Goal: Task Accomplishment & Management: Use online tool/utility

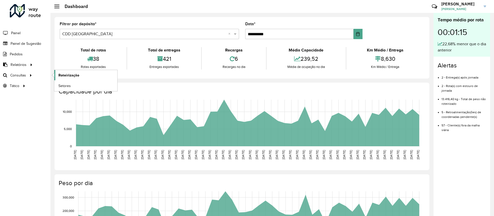
click at [59, 74] on span "Roteirização" at bounding box center [68, 75] width 21 height 5
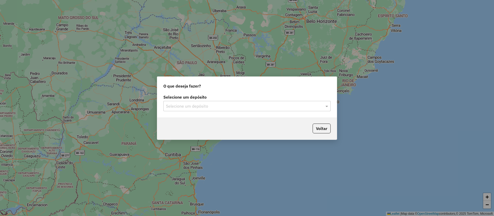
click at [190, 97] on label "Selecione um depósito" at bounding box center [246, 97] width 167 height 6
click at [191, 106] on input "text" at bounding box center [242, 106] width 152 height 6
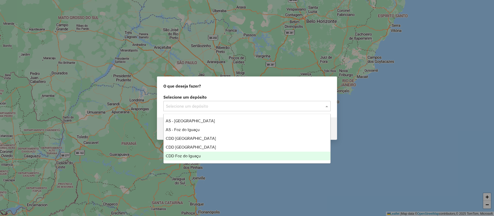
click at [182, 153] on div "CDD Foz do Iguaçu" at bounding box center [247, 156] width 167 height 9
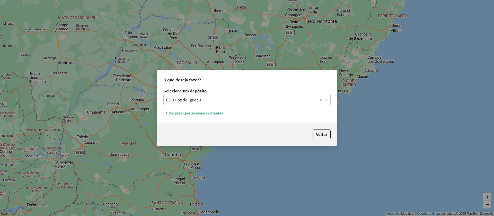
click at [190, 113] on button "Pesquisar por sessões existentes" at bounding box center [194, 113] width 62 height 8
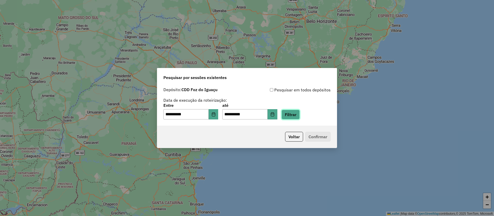
click at [291, 115] on button "Filtrar" at bounding box center [291, 115] width 18 height 10
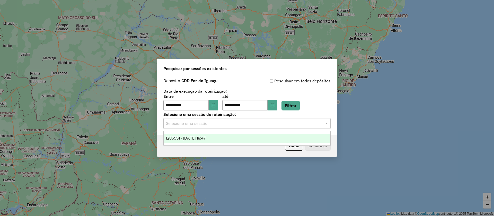
click at [216, 127] on div "Selecione uma sessão" at bounding box center [246, 123] width 167 height 10
click at [213, 141] on div "1285551 - 30/09/2025 18:47" at bounding box center [247, 138] width 167 height 9
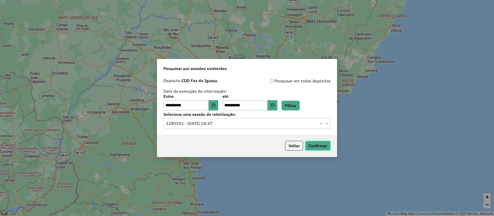
click at [307, 146] on button "Confirmar" at bounding box center [317, 146] width 25 height 10
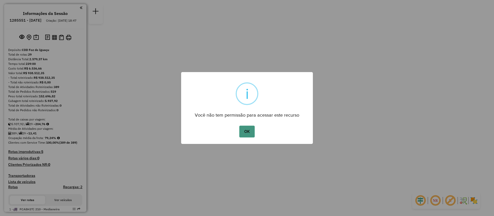
click at [250, 131] on button "OK" at bounding box center [246, 132] width 15 height 12
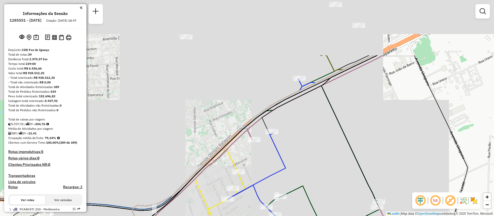
drag, startPoint x: 333, startPoint y: 56, endPoint x: 285, endPoint y: 129, distance: 87.4
click at [287, 141] on div "Janela de atendimento Grade de atendimento Capacidade Transportadoras Veículos …" at bounding box center [247, 108] width 494 height 216
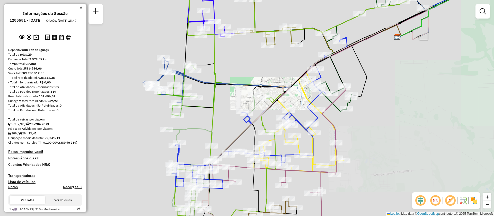
drag, startPoint x: 365, startPoint y: 69, endPoint x: 339, endPoint y: 125, distance: 61.4
click at [352, 97] on icon at bounding box center [390, 53] width 77 height 87
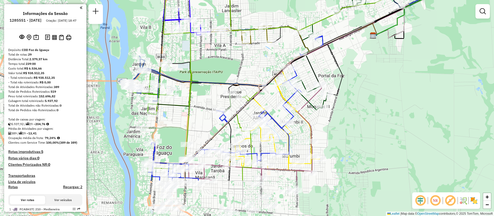
drag, startPoint x: 387, startPoint y: 112, endPoint x: 382, endPoint y: 3, distance: 109.2
click at [382, 0] on html "Aguarde... Pop-up bloqueado! Seu navegador bloqueou automáticamente a abertura …" at bounding box center [247, 108] width 494 height 216
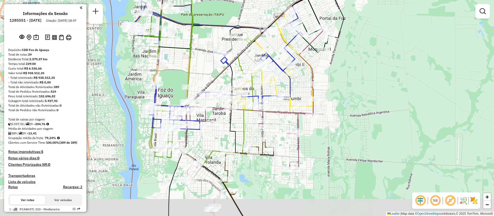
drag, startPoint x: 356, startPoint y: 102, endPoint x: 366, endPoint y: -3, distance: 105.5
click at [366, 0] on html "Aguarde... Pop-up bloqueado! Seu navegador bloqueou automáticamente a abertura …" at bounding box center [247, 108] width 494 height 216
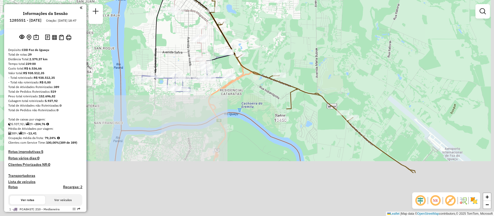
drag, startPoint x: 323, startPoint y: 130, endPoint x: 297, endPoint y: 60, distance: 74.3
click at [297, 60] on div "Janela de atendimento Grade de atendimento Capacidade Transportadoras Veículos …" at bounding box center [247, 108] width 494 height 216
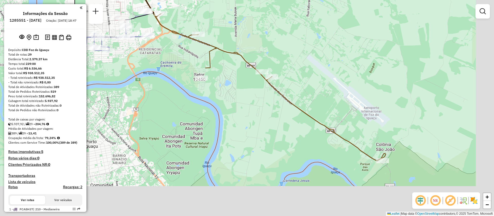
drag, startPoint x: 338, startPoint y: 103, endPoint x: 256, endPoint y: 63, distance: 91.6
click at [256, 63] on div "Janela de atendimento Grade de atendimento Capacidade Transportadoras Veículos …" at bounding box center [247, 108] width 494 height 216
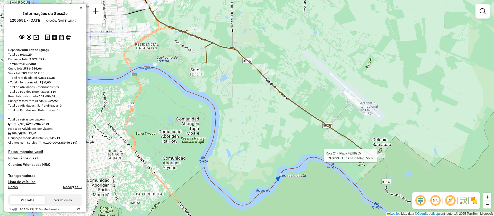
select select "**********"
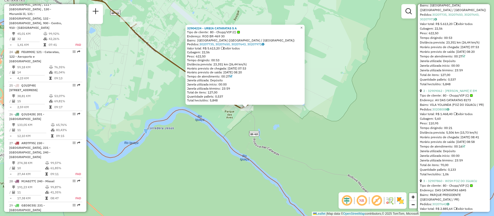
scroll to position [232, 0]
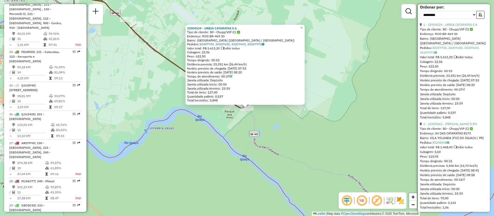
drag, startPoint x: 462, startPoint y: 103, endPoint x: 421, endPoint y: 104, distance: 41.5
click at [421, 92] on div "Tempo de atendimento: 00:27" at bounding box center [454, 89] width 68 height 5
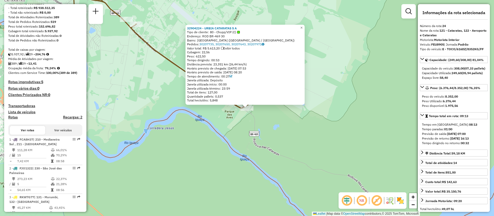
scroll to position [0, 0]
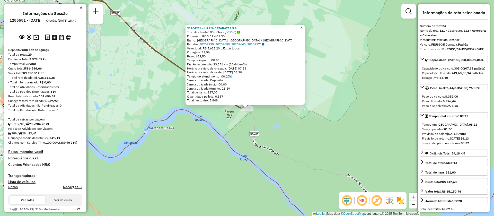
click at [305, 26] on link "×" at bounding box center [302, 28] width 6 height 6
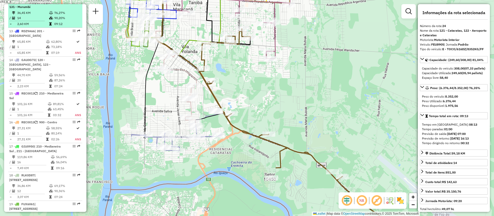
scroll to position [541, 0]
